Goal: Task Accomplishment & Management: Use online tool/utility

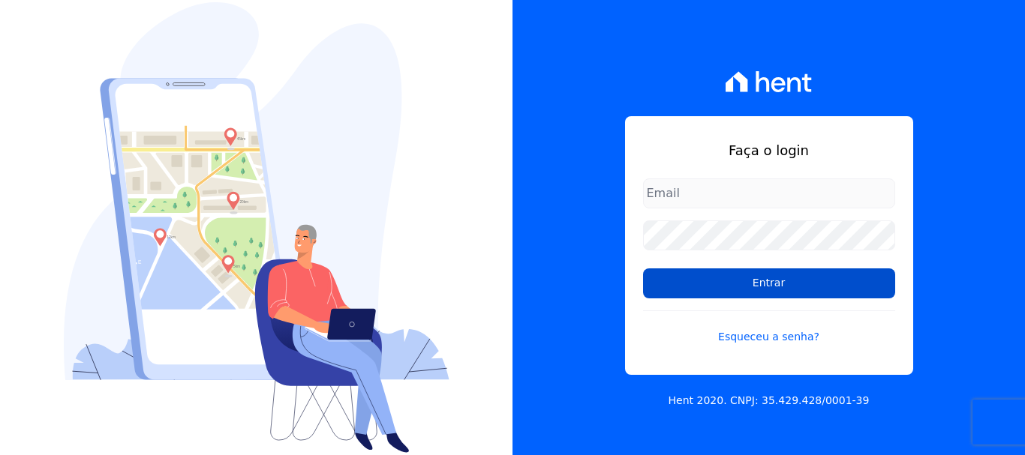
type input "cobranca@construtoralaterza.com.br"
click at [785, 288] on input "Entrar" at bounding box center [769, 284] width 252 height 30
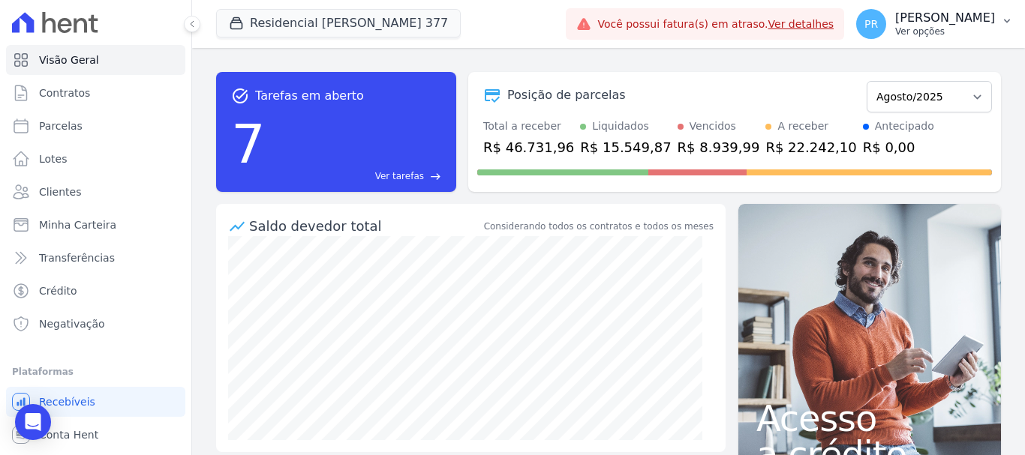
drag, startPoint x: 939, startPoint y: 16, endPoint x: 913, endPoint y: 61, distance: 51.7
click at [937, 16] on p "[PERSON_NAME]" at bounding box center [945, 18] width 100 height 15
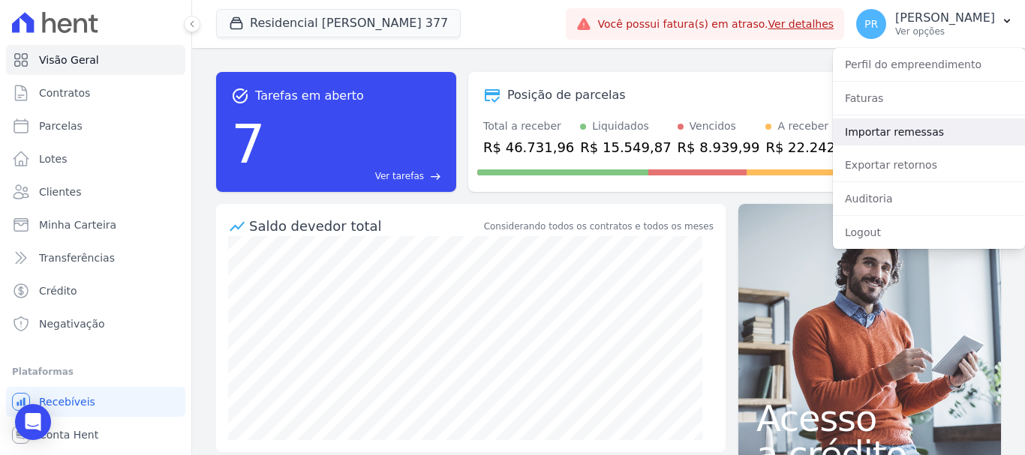
click at [882, 129] on link "Importar remessas" at bounding box center [929, 132] width 192 height 27
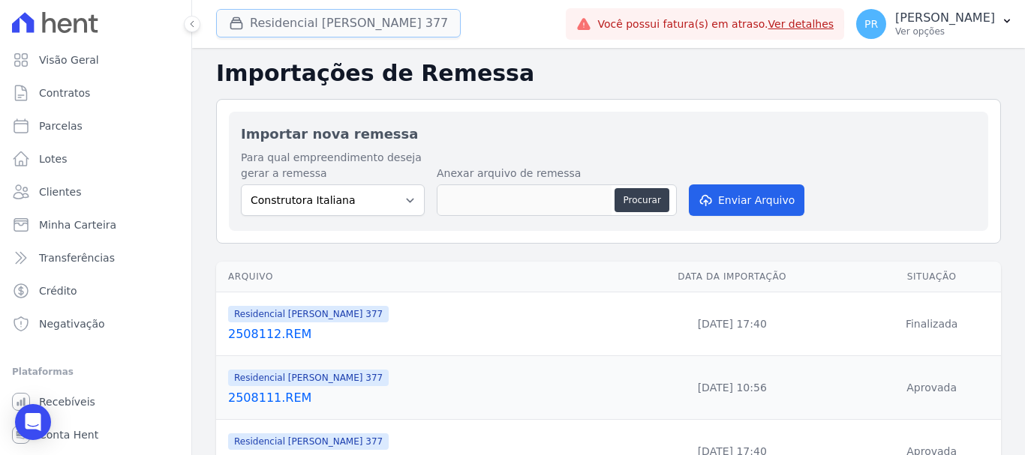
click at [233, 26] on icon "button" at bounding box center [236, 23] width 15 height 15
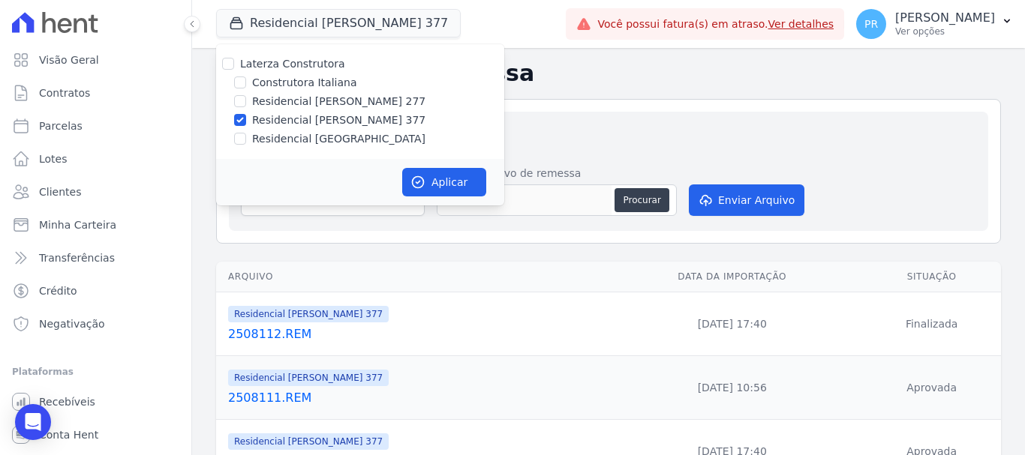
click at [247, 56] on div "Laterza Construtora Construtora Italiana Residencial Maria da Glória 277 Reside…" at bounding box center [360, 101] width 288 height 115
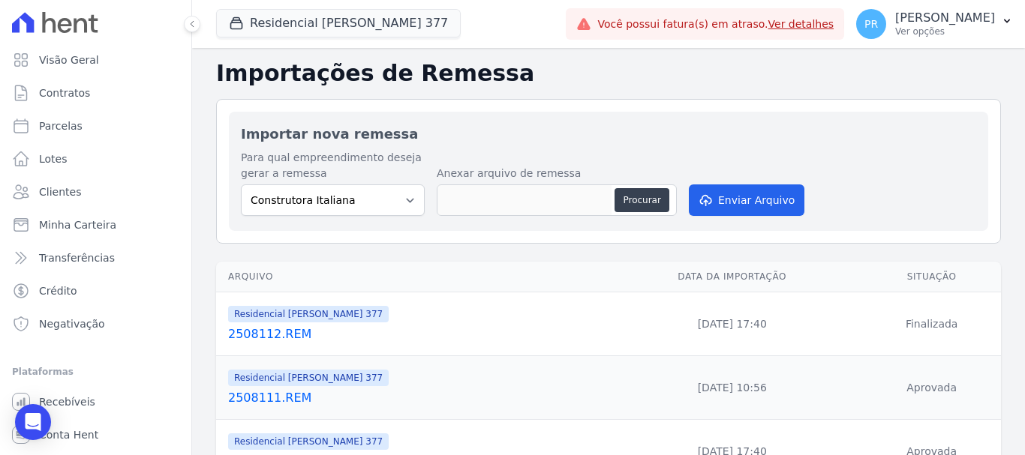
click at [834, 23] on link "Ver detalhes" at bounding box center [801, 24] width 66 height 12
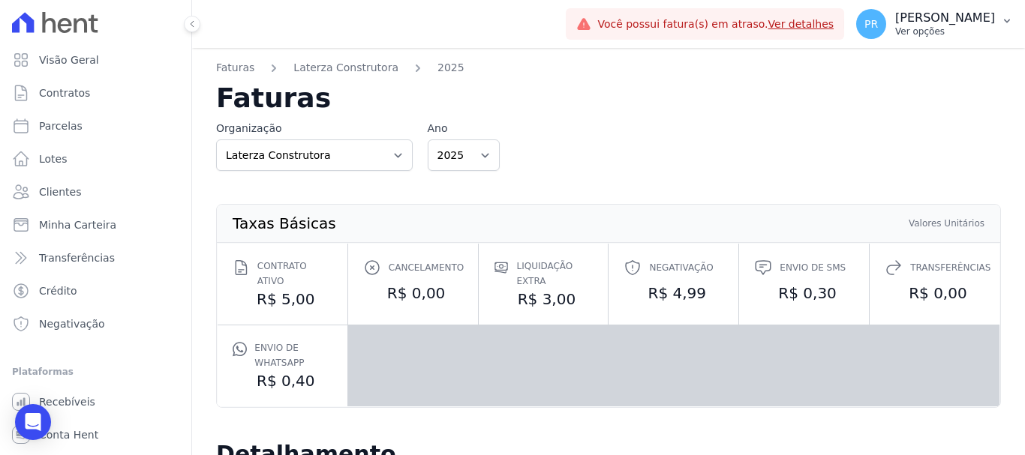
click at [946, 19] on p "[PERSON_NAME]" at bounding box center [945, 18] width 100 height 15
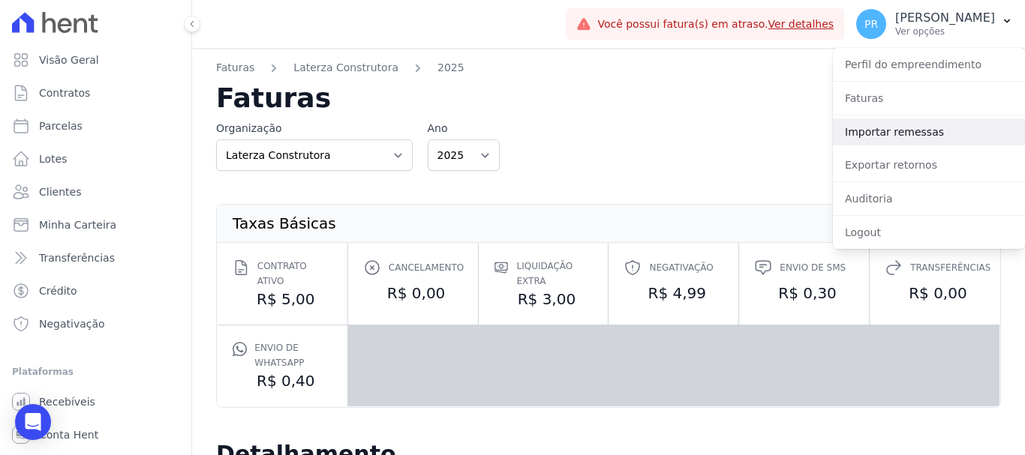
click at [872, 129] on link "Importar remessas" at bounding box center [929, 132] width 192 height 27
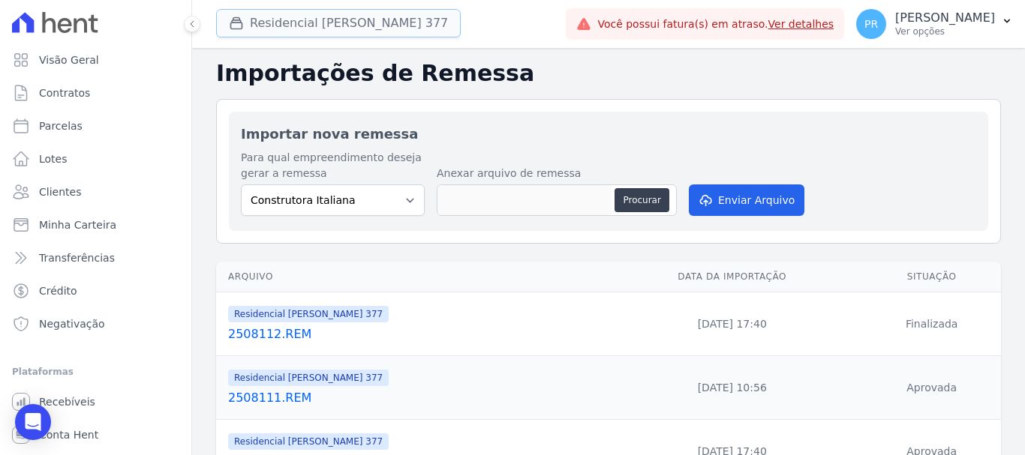
click at [416, 22] on button "Residencial Maria Da Glória 377" at bounding box center [338, 23] width 245 height 29
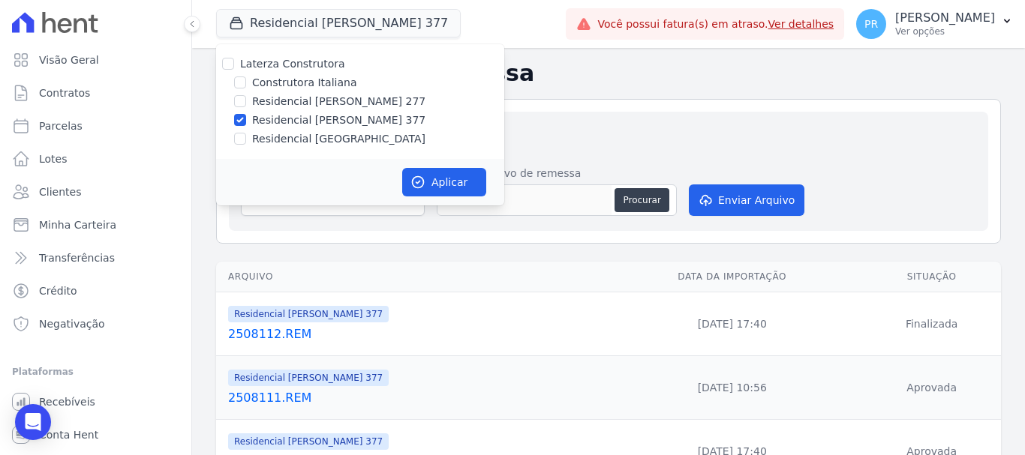
drag, startPoint x: 295, startPoint y: 101, endPoint x: 297, endPoint y: 119, distance: 18.1
click at [296, 101] on label "Residencial [PERSON_NAME] 277" at bounding box center [338, 102] width 173 height 16
click at [246, 101] on input "Residencial [PERSON_NAME] 277" at bounding box center [240, 101] width 12 height 12
checkbox input "true"
click at [298, 120] on label "Residencial [PERSON_NAME] 377" at bounding box center [338, 121] width 173 height 16
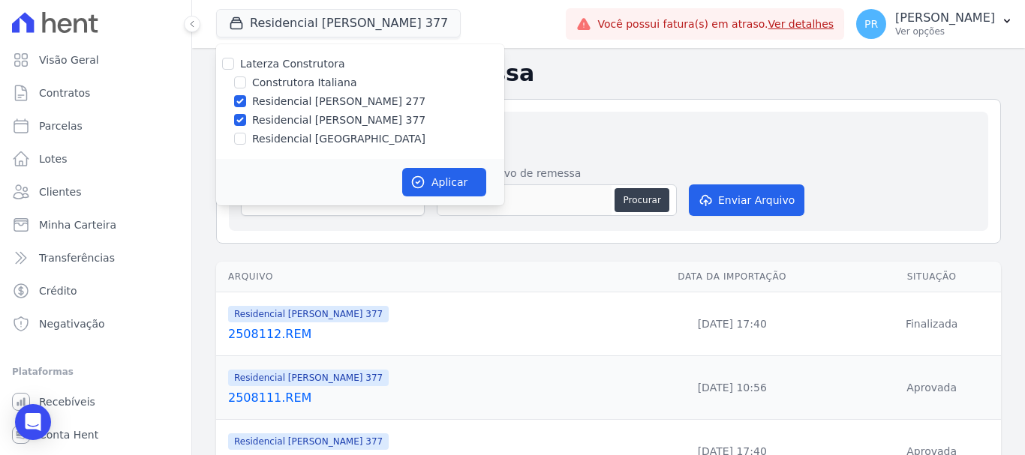
click at [246, 120] on input "Residencial [PERSON_NAME] 377" at bounding box center [240, 120] width 12 height 12
checkbox input "false"
click at [442, 199] on div "Aplicar" at bounding box center [360, 182] width 288 height 47
click at [397, 182] on div "Aplicar" at bounding box center [360, 182] width 288 height 47
click at [415, 185] on icon "button" at bounding box center [417, 182] width 15 height 15
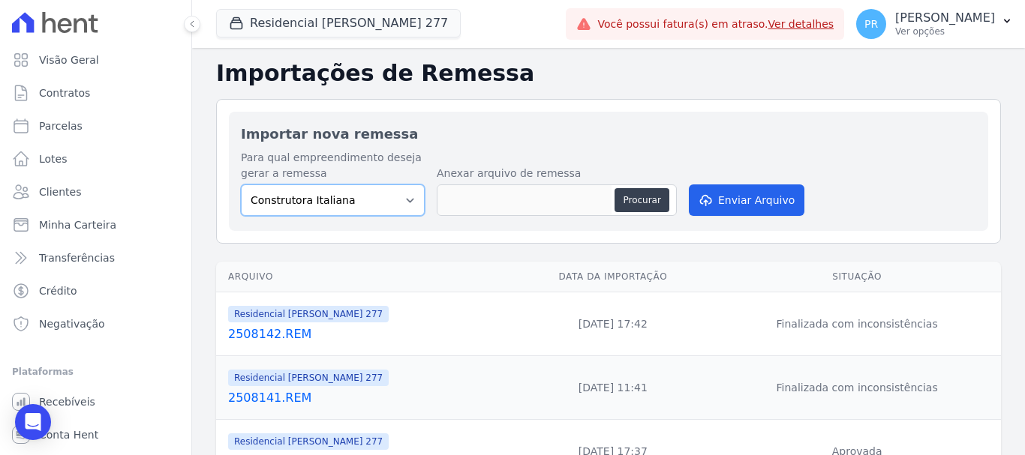
drag, startPoint x: 383, startPoint y: 200, endPoint x: 382, endPoint y: 212, distance: 11.3
click at [383, 200] on select "Construtora Italiana Residencial Maria da Glória 277 Residencial Maria da Glóri…" at bounding box center [333, 201] width 184 height 32
select select "7d698934-b935-4dc9-aa46-576f3138731b"
click at [241, 185] on select "Construtora Italiana Residencial Maria da Glória 277 Residencial Maria da Glóri…" at bounding box center [333, 201] width 184 height 32
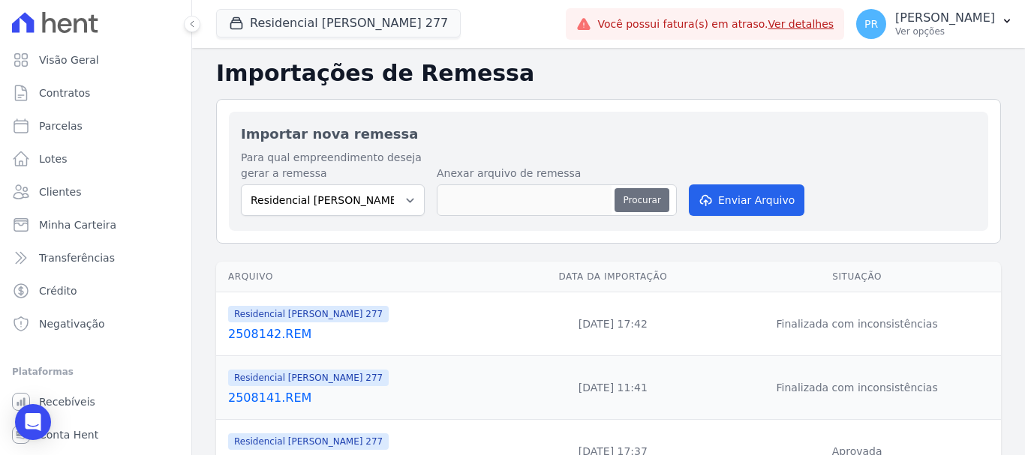
click at [627, 204] on button "Procurar" at bounding box center [641, 200] width 54 height 24
type input "2508181.REM"
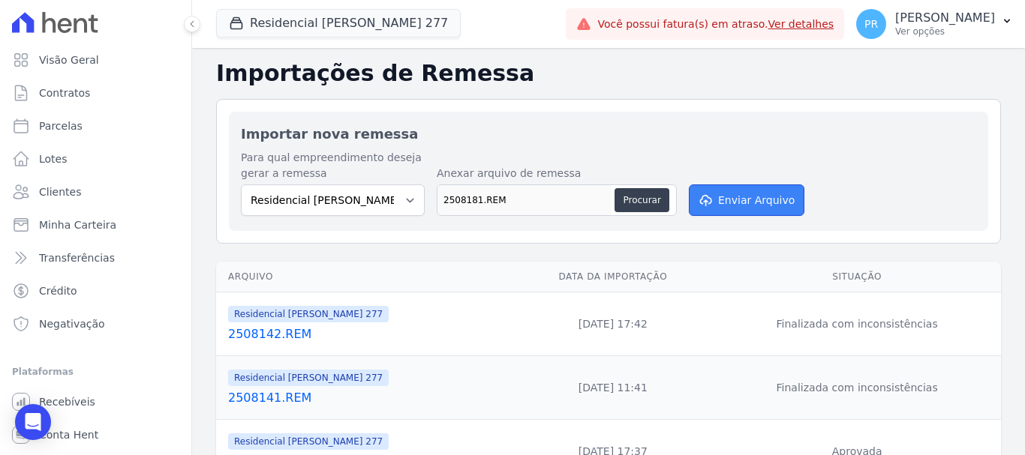
click at [718, 198] on button "Enviar Arquivo" at bounding box center [747, 201] width 116 height 32
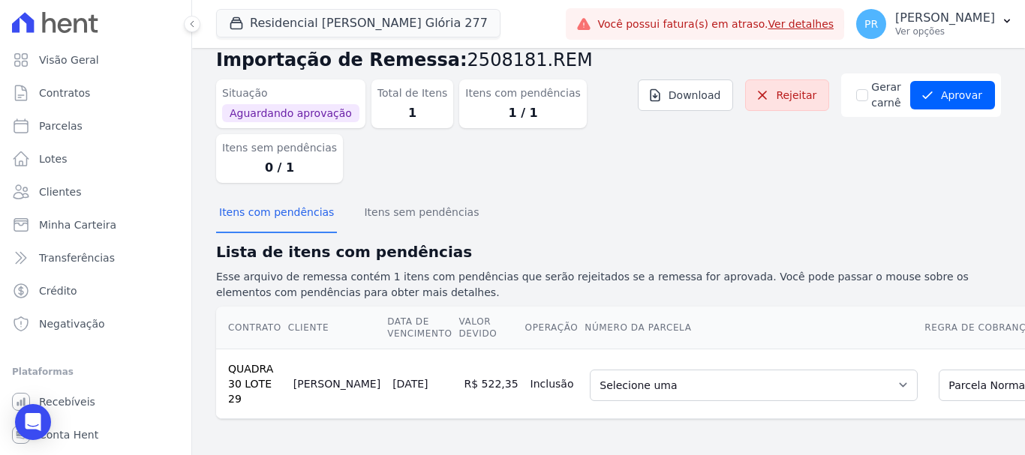
scroll to position [0, 152]
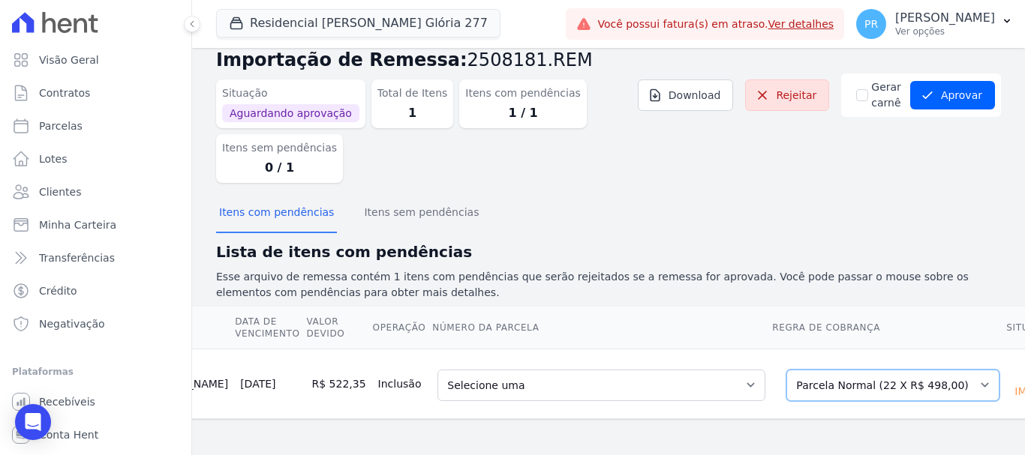
drag, startPoint x: 869, startPoint y: 387, endPoint x: 833, endPoint y: 380, distance: 36.8
click at [869, 387] on select "Selecione uma Nova Parcela Avulsa Parcela Avulsa Existente Parcela Normal (22 X…" at bounding box center [892, 386] width 213 height 32
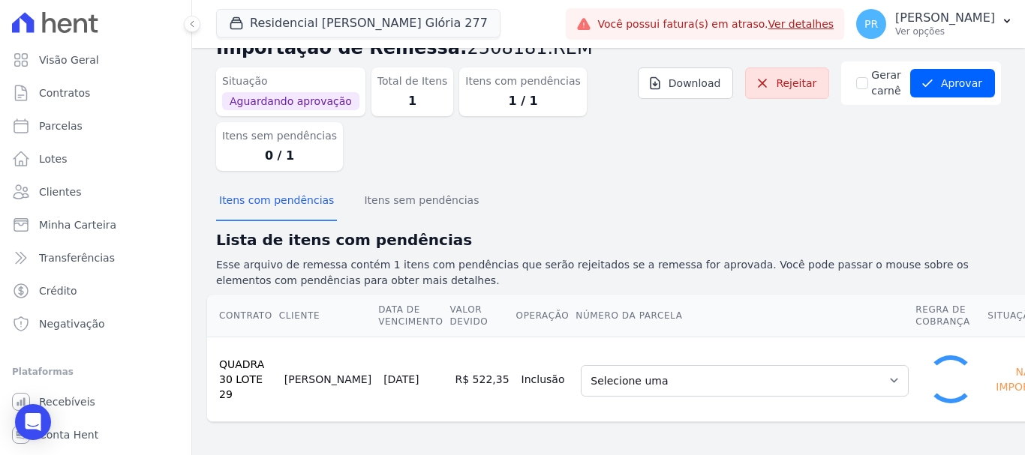
scroll to position [21, 0]
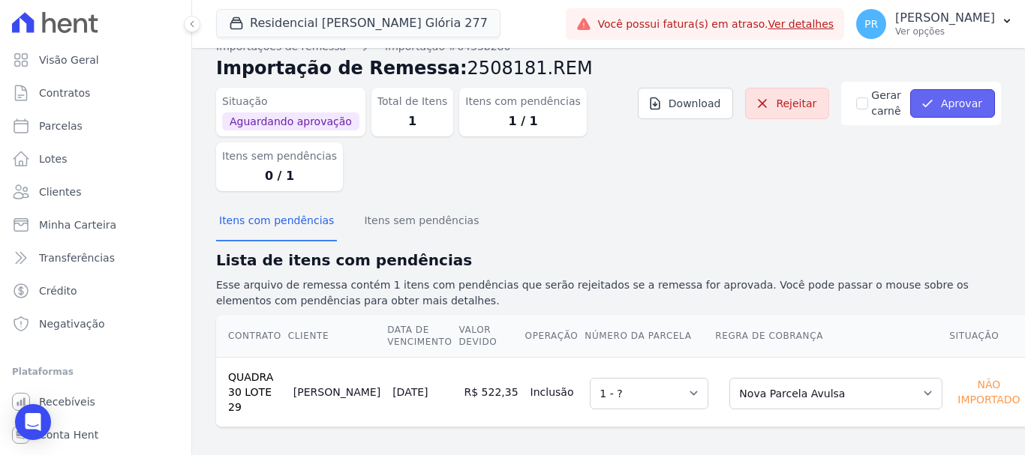
click at [939, 106] on button "Aprovar" at bounding box center [952, 103] width 85 height 29
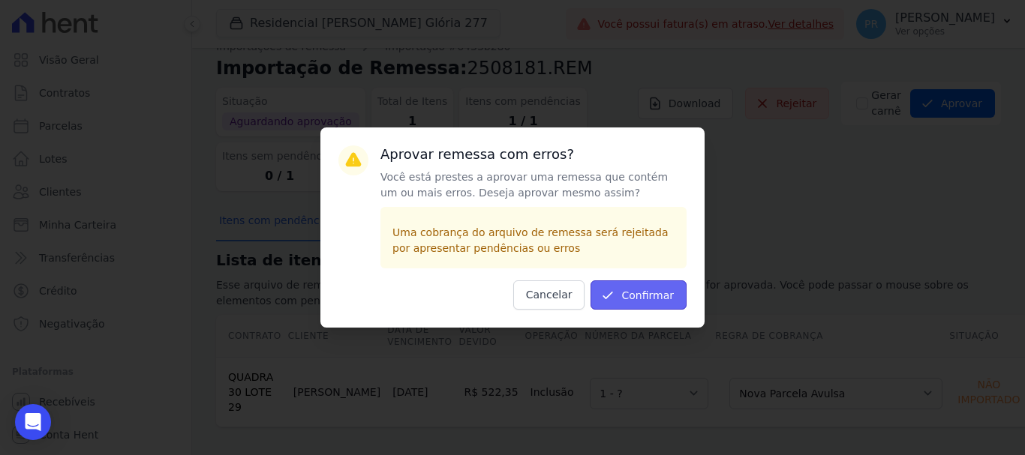
click at [637, 292] on button "Confirmar" at bounding box center [638, 295] width 96 height 29
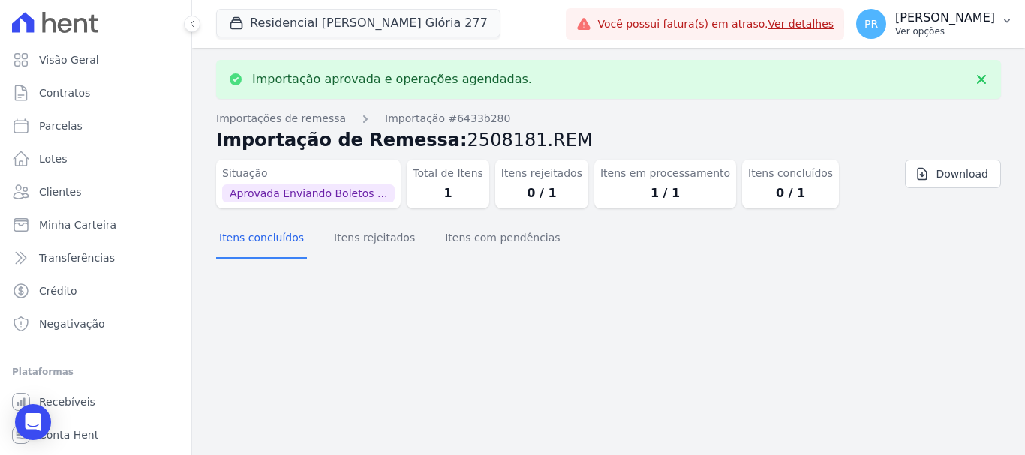
drag, startPoint x: 942, startPoint y: 36, endPoint x: 905, endPoint y: 86, distance: 62.7
click at [941, 36] on p "Ver opções" at bounding box center [945, 32] width 100 height 12
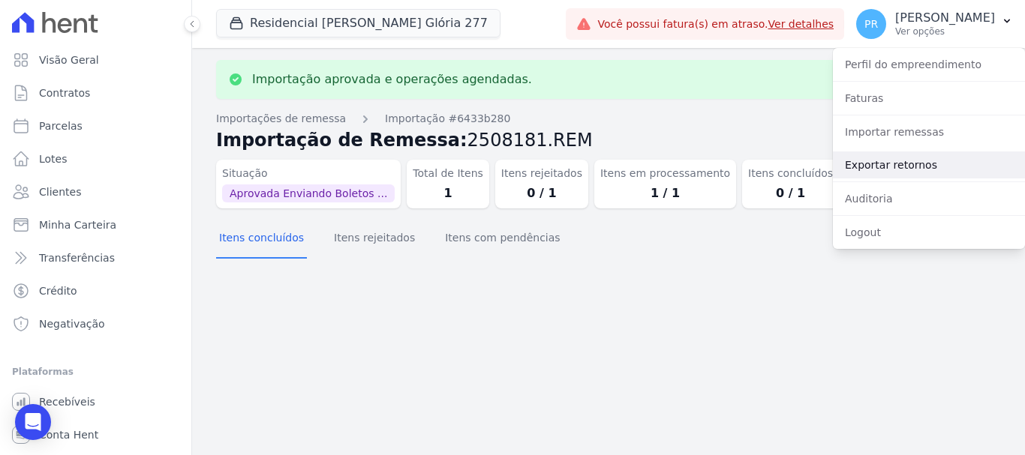
click at [893, 156] on link "Exportar retornos" at bounding box center [929, 165] width 192 height 27
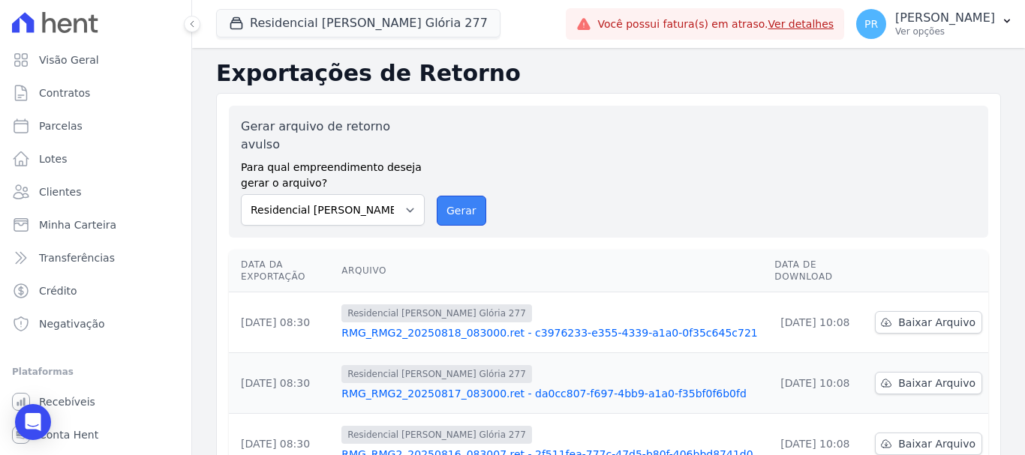
click at [458, 196] on button "Gerar" at bounding box center [462, 211] width 50 height 30
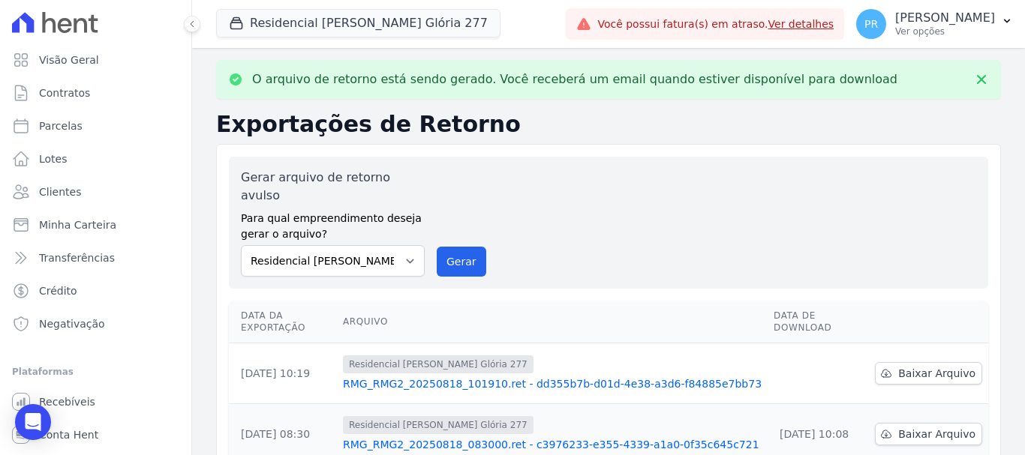
click at [911, 344] on td "Baixar Arquivo" at bounding box center [928, 374] width 119 height 61
click at [915, 366] on span "Baixar Arquivo" at bounding box center [936, 373] width 77 height 15
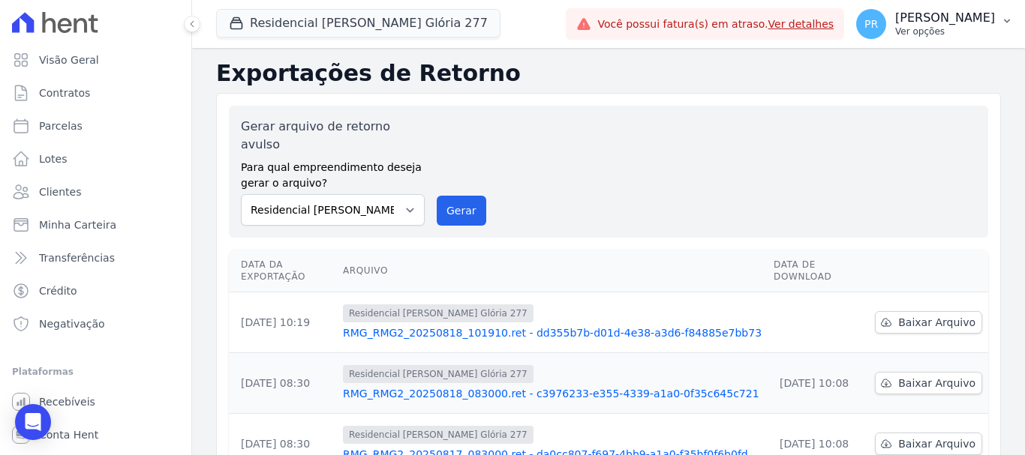
click at [959, 19] on p "[PERSON_NAME]" at bounding box center [945, 18] width 100 height 15
